Goal: Information Seeking & Learning: Find specific fact

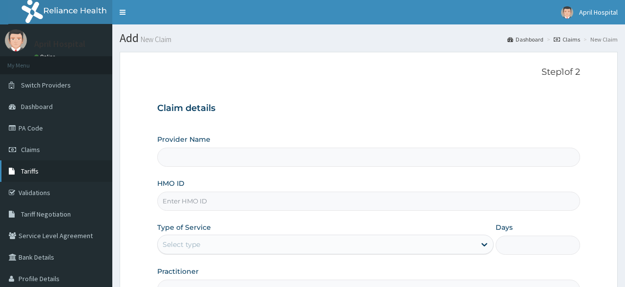
click at [35, 166] on span "Tariffs" at bounding box center [30, 170] width 18 height 9
click at [42, 173] on link "Tariffs" at bounding box center [56, 170] width 112 height 21
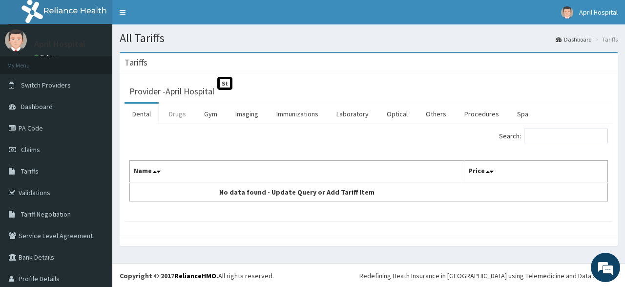
click at [178, 113] on link "Drugs" at bounding box center [177, 113] width 33 height 21
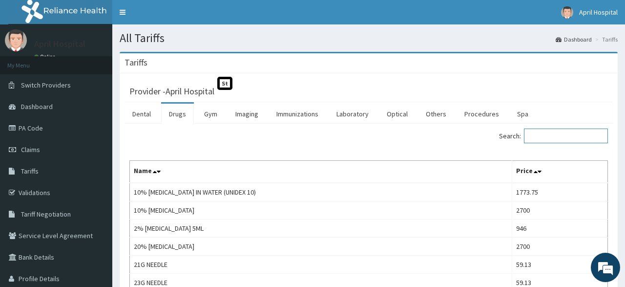
click at [568, 141] on input "Search:" at bounding box center [566, 135] width 84 height 15
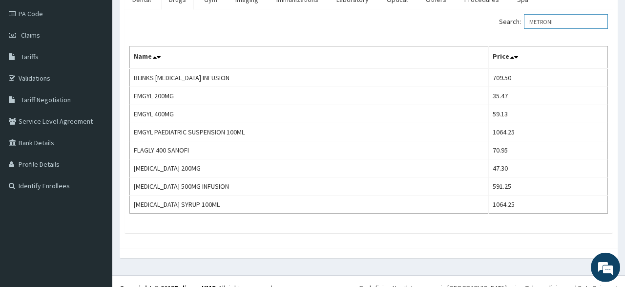
scroll to position [125, 0]
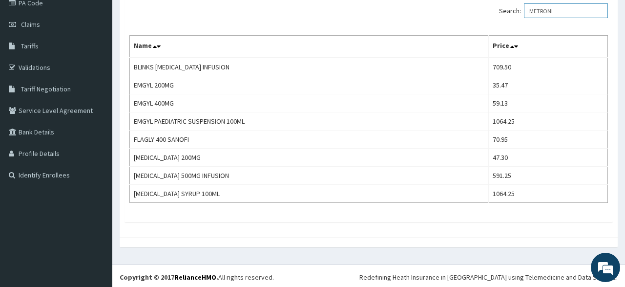
drag, startPoint x: 577, startPoint y: 11, endPoint x: 499, endPoint y: 16, distance: 77.8
click at [524, 16] on input "METRONI" at bounding box center [566, 10] width 84 height 15
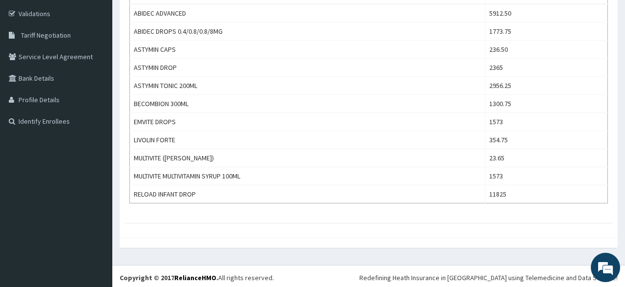
scroll to position [0, 0]
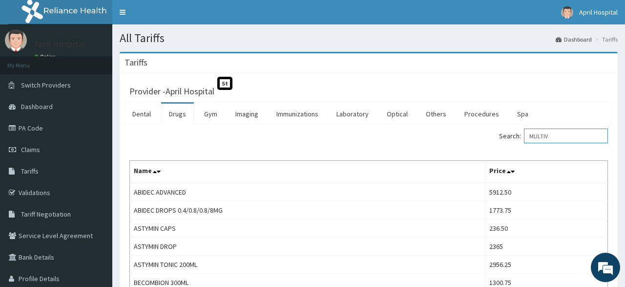
click at [556, 130] on input "MULTIV" at bounding box center [566, 135] width 84 height 15
drag, startPoint x: 557, startPoint y: 134, endPoint x: 523, endPoint y: 134, distance: 34.7
click at [524, 134] on input "MULTIV" at bounding box center [566, 135] width 84 height 15
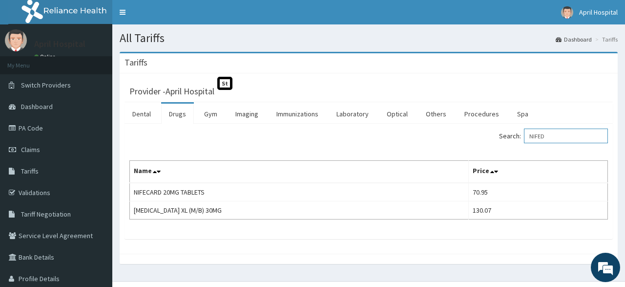
drag, startPoint x: 564, startPoint y: 136, endPoint x: 501, endPoint y: 139, distance: 63.0
click at [524, 139] on input "NIFED" at bounding box center [566, 135] width 84 height 15
click at [501, 139] on div "Search: NIFED" at bounding box center [492, 136] width 232 height 17
drag, startPoint x: 559, startPoint y: 130, endPoint x: 527, endPoint y: 132, distance: 31.8
click at [527, 132] on input "NIFED" at bounding box center [566, 135] width 84 height 15
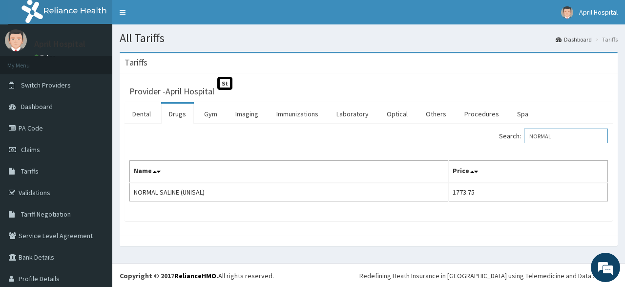
click at [569, 131] on input "NORMAL" at bounding box center [566, 135] width 84 height 15
drag, startPoint x: 569, startPoint y: 131, endPoint x: 506, endPoint y: 146, distance: 65.4
click at [524, 143] on input "NORMAL" at bounding box center [566, 135] width 84 height 15
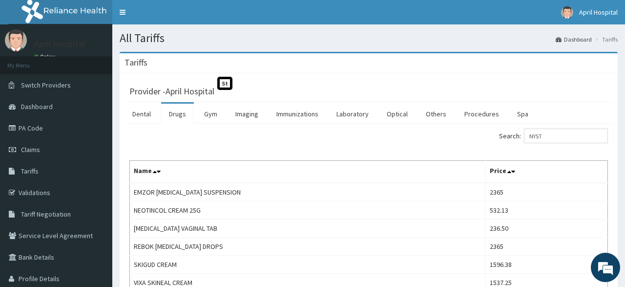
drag, startPoint x: 617, startPoint y: 128, endPoint x: 624, endPoint y: 139, distance: 12.9
click at [624, 139] on div "Tariffs Provider - April Hospital St Dental Drugs Gym Imaging Immunizations Lab…" at bounding box center [368, 199] width 513 height 294
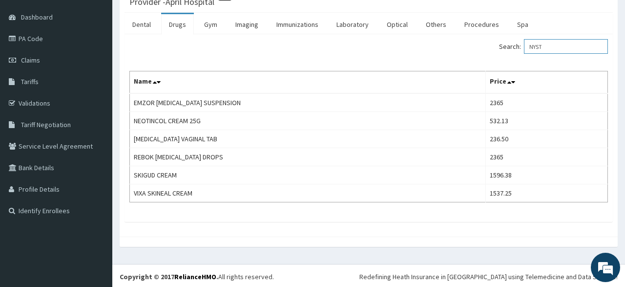
drag, startPoint x: 560, startPoint y: 47, endPoint x: 510, endPoint y: 52, distance: 50.0
click at [524, 52] on input "NYST" at bounding box center [566, 46] width 84 height 15
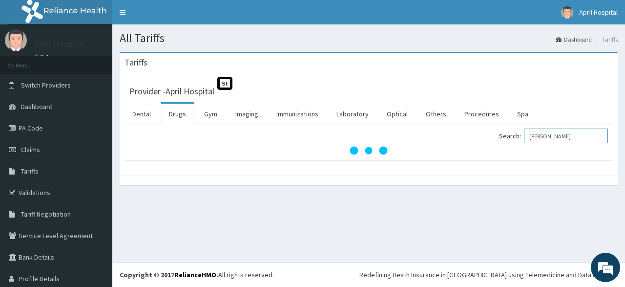
scroll to position [0, 0]
click at [510, 52] on section "Tariffs Provider - April Hospital St Dental Drugs Gym Imaging Immunizations Lab…" at bounding box center [368, 123] width 513 height 158
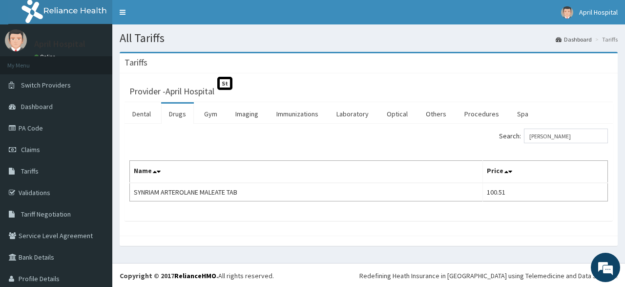
drag, startPoint x: 568, startPoint y: 125, endPoint x: 563, endPoint y: 135, distance: 10.7
click at [563, 135] on div "Search: [PERSON_NAME] Name Price SYNRIAM ARTEROLANE MALEATE TAB 100.51" at bounding box center [368, 171] width 488 height 97
click at [563, 135] on input "[PERSON_NAME]" at bounding box center [566, 135] width 84 height 15
type input "O"
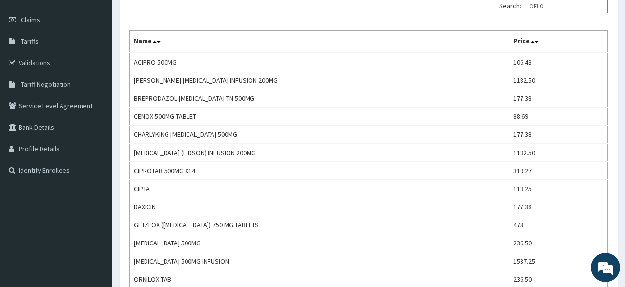
scroll to position [129, 0]
drag, startPoint x: 569, startPoint y: 7, endPoint x: 504, endPoint y: 9, distance: 64.5
click at [524, 9] on input "OFLO" at bounding box center [566, 6] width 84 height 15
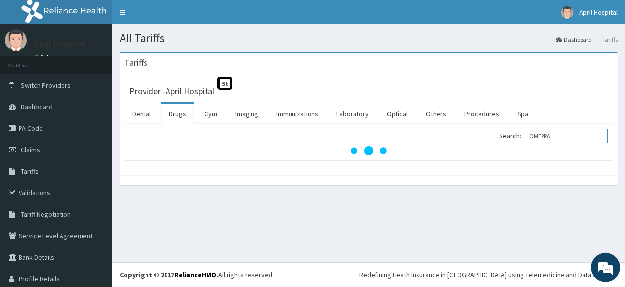
scroll to position [0, 0]
click at [424, 62] on div "Tariffs" at bounding box center [369, 63] width 498 height 20
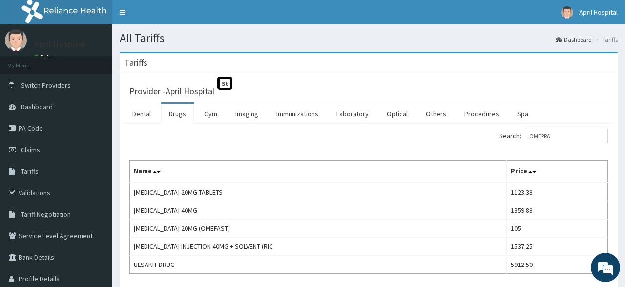
scroll to position [71, 0]
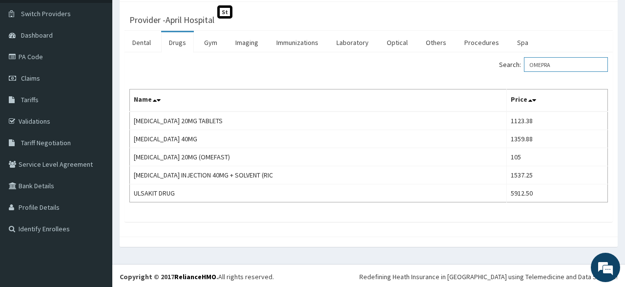
drag, startPoint x: 571, startPoint y: 70, endPoint x: 497, endPoint y: 82, distance: 74.2
click at [524, 72] on input "OMEPRA" at bounding box center [566, 64] width 84 height 15
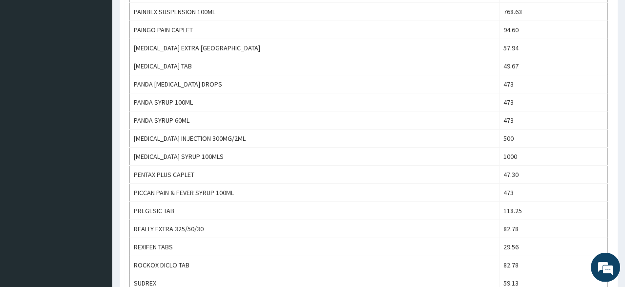
scroll to position [608, 0]
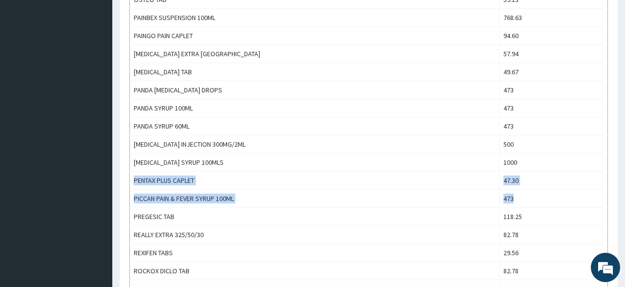
drag, startPoint x: 618, startPoint y: 189, endPoint x: 624, endPoint y: 158, distance: 31.8
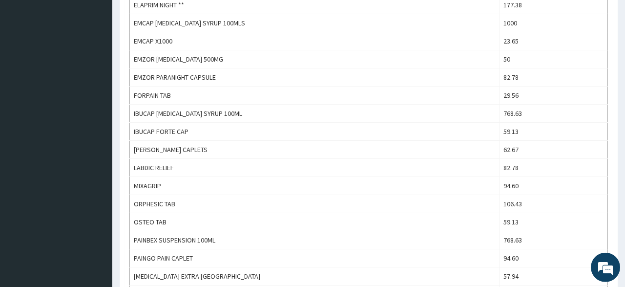
scroll to position [0, 0]
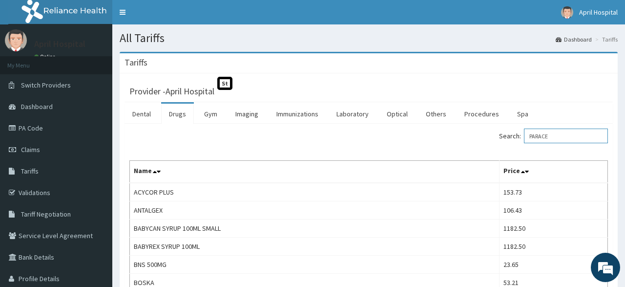
drag, startPoint x: 570, startPoint y: 135, endPoint x: 480, endPoint y: 133, distance: 89.4
click at [524, 133] on input "PARACE" at bounding box center [566, 135] width 84 height 15
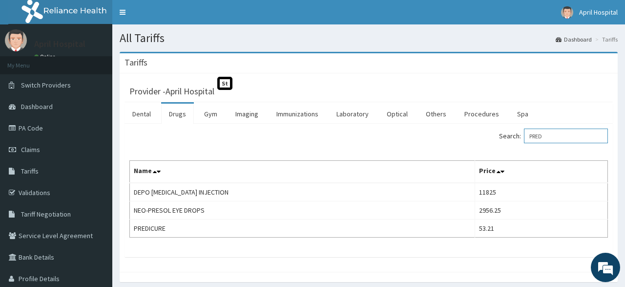
click at [556, 135] on input "PRED" at bounding box center [566, 135] width 84 height 15
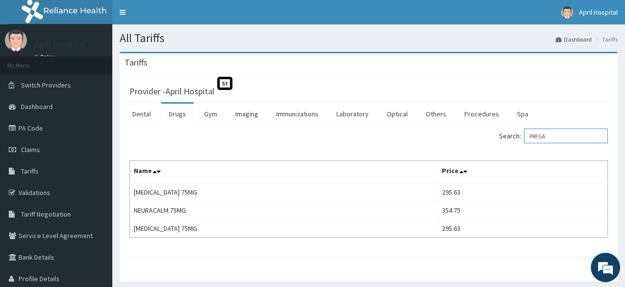
click at [559, 134] on input "PREGA" at bounding box center [566, 135] width 84 height 15
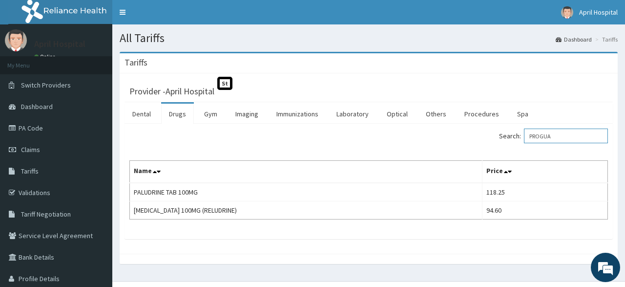
click at [577, 129] on input "PROGUA" at bounding box center [566, 135] width 84 height 15
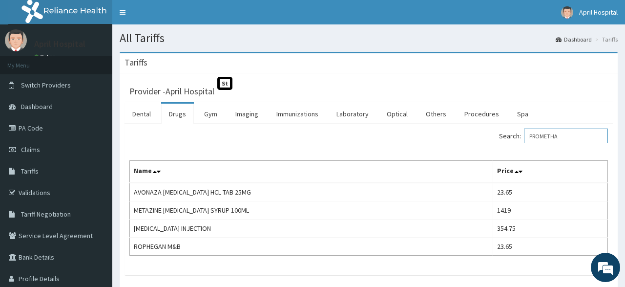
click at [578, 137] on input "PROMETHA" at bounding box center [566, 135] width 84 height 15
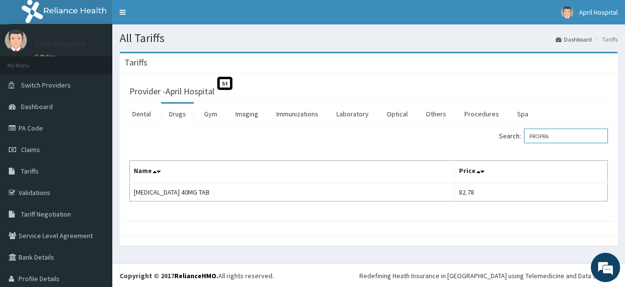
drag, startPoint x: 578, startPoint y: 139, endPoint x: 522, endPoint y: 139, distance: 56.6
click at [524, 139] on input "PROPRA" at bounding box center [566, 135] width 84 height 15
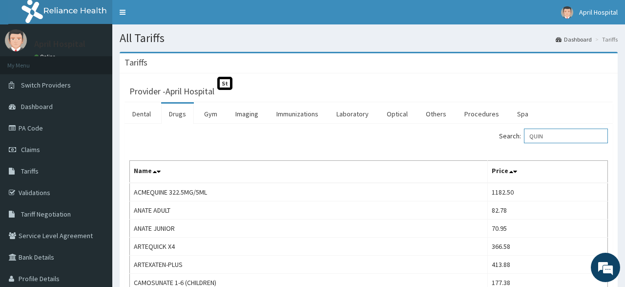
drag, startPoint x: 563, startPoint y: 134, endPoint x: 534, endPoint y: 133, distance: 29.3
click at [534, 133] on input "QUIN" at bounding box center [566, 135] width 84 height 15
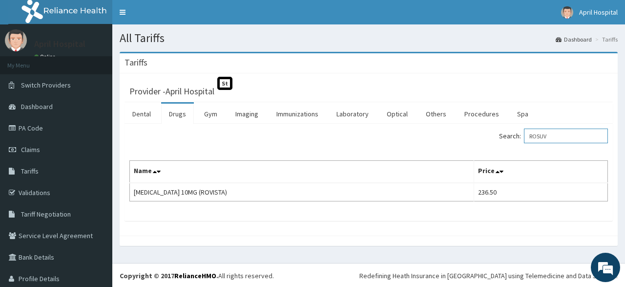
drag, startPoint x: 571, startPoint y: 131, endPoint x: 501, endPoint y: 138, distance: 69.7
click at [524, 138] on input "ROSUV" at bounding box center [566, 135] width 84 height 15
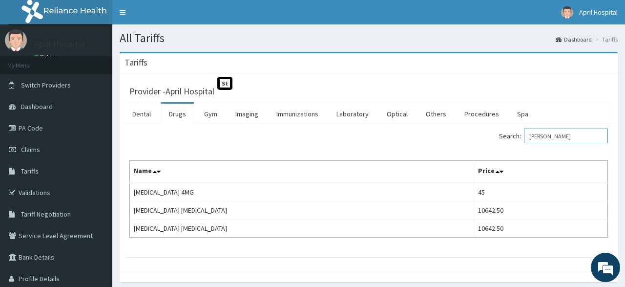
drag, startPoint x: 560, startPoint y: 134, endPoint x: 484, endPoint y: 143, distance: 76.7
click at [524, 143] on input "[PERSON_NAME]" at bounding box center [566, 135] width 84 height 15
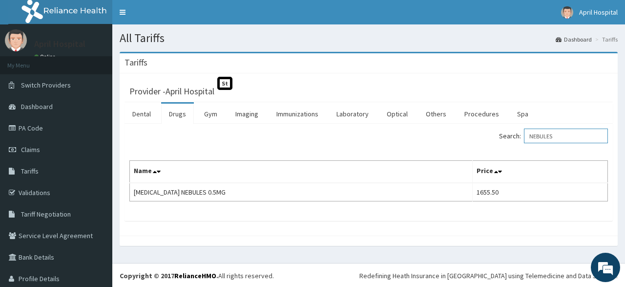
drag, startPoint x: 564, startPoint y: 134, endPoint x: 504, endPoint y: 139, distance: 59.7
click at [524, 139] on input "NEBULES" at bounding box center [566, 135] width 84 height 15
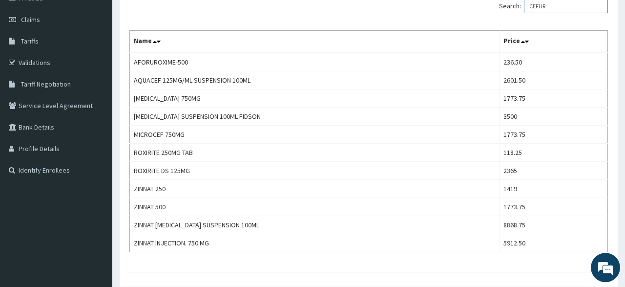
scroll to position [28, 0]
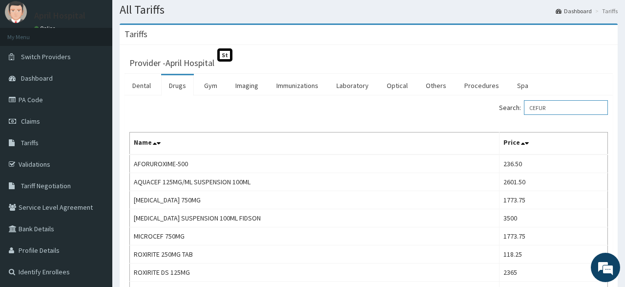
drag, startPoint x: 560, startPoint y: 109, endPoint x: 481, endPoint y: 106, distance: 78.6
click at [524, 106] on input "CEFUR" at bounding box center [566, 107] width 84 height 15
click at [481, 106] on div "Search: CEFUR" at bounding box center [492, 108] width 232 height 17
drag, startPoint x: 564, startPoint y: 107, endPoint x: 493, endPoint y: 117, distance: 71.4
click at [524, 115] on input "CEFUR" at bounding box center [566, 107] width 84 height 15
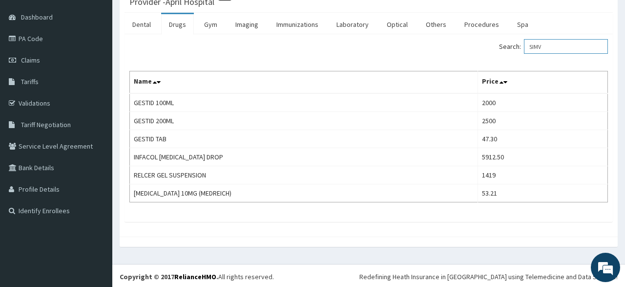
scroll to position [0, 0]
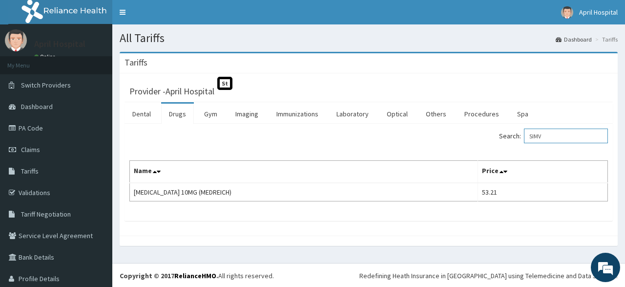
drag, startPoint x: 561, startPoint y: 134, endPoint x: 522, endPoint y: 138, distance: 39.2
click at [524, 138] on input "SIMV" at bounding box center [566, 135] width 84 height 15
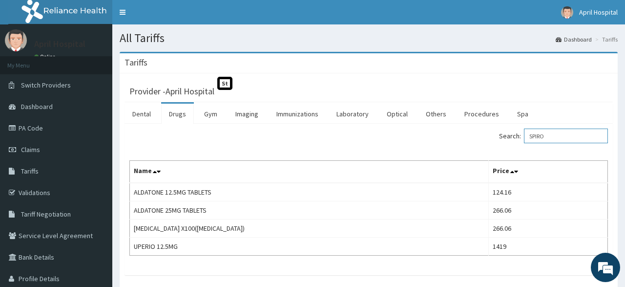
drag, startPoint x: 572, startPoint y: 136, endPoint x: 506, endPoint y: 140, distance: 65.5
click at [524, 140] on input "SPIRO" at bounding box center [566, 135] width 84 height 15
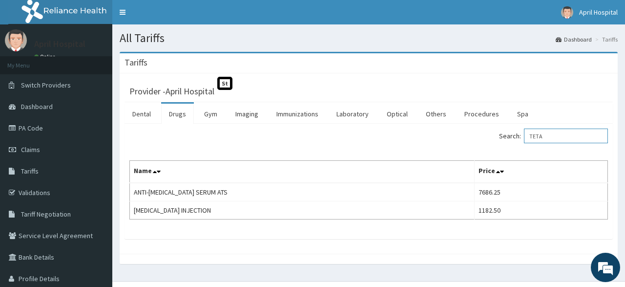
drag, startPoint x: 561, startPoint y: 141, endPoint x: 475, endPoint y: 139, distance: 85.9
click at [524, 139] on input "TETA" at bounding box center [566, 135] width 84 height 15
drag, startPoint x: 573, startPoint y: 140, endPoint x: 477, endPoint y: 136, distance: 95.8
click at [524, 136] on input "SIRDA" at bounding box center [566, 135] width 84 height 15
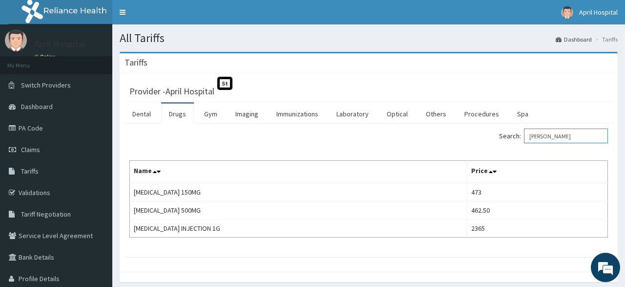
drag, startPoint x: 570, startPoint y: 136, endPoint x: 519, endPoint y: 132, distance: 50.9
click at [524, 132] on input "[PERSON_NAME]" at bounding box center [566, 135] width 84 height 15
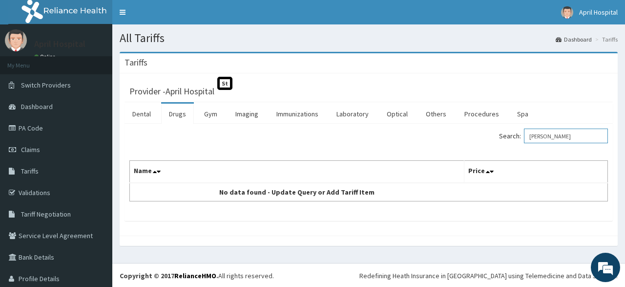
click at [563, 135] on input "[PERSON_NAME]" at bounding box center [566, 135] width 84 height 15
type input "TRIBO"
